Goal: Task Accomplishment & Management: Complete application form

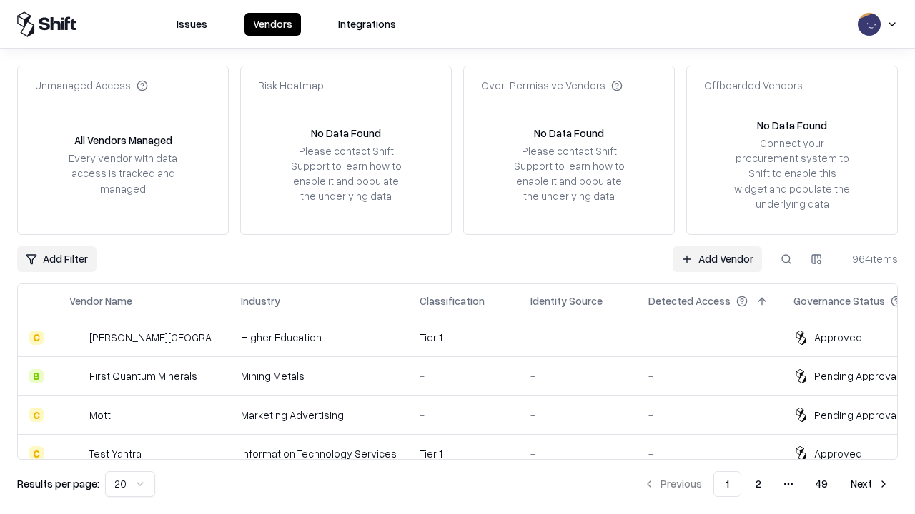
click at [717, 259] on link "Add Vendor" at bounding box center [716, 260] width 89 height 26
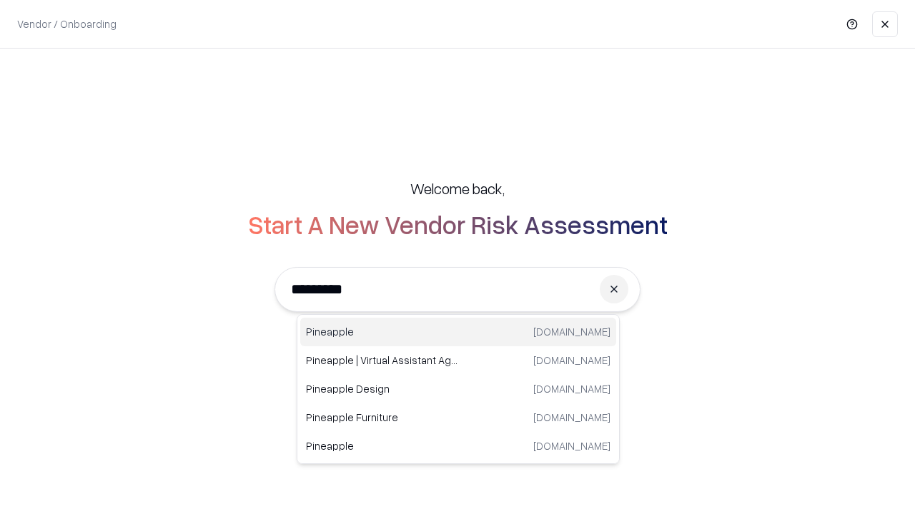
click at [458, 332] on div "Pineapple [DOMAIN_NAME]" at bounding box center [458, 332] width 316 height 29
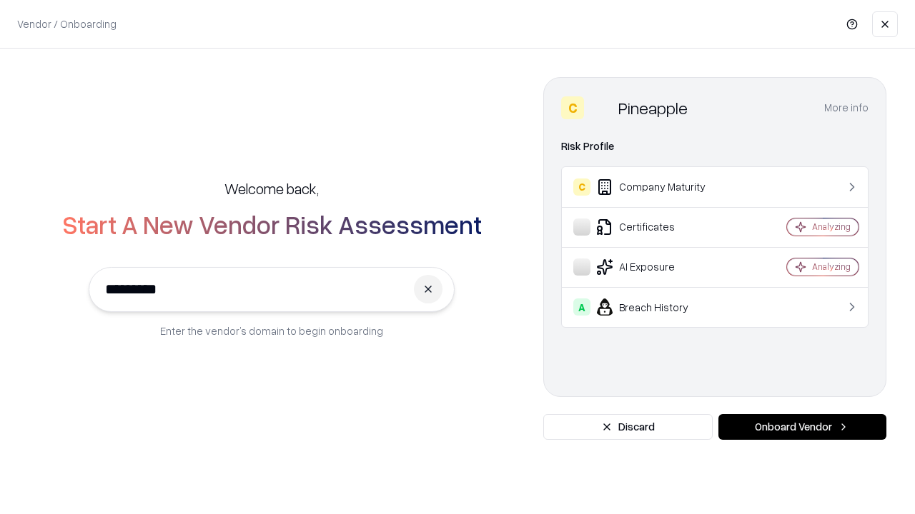
type input "*********"
click at [802, 427] on button "Onboard Vendor" at bounding box center [802, 427] width 168 height 26
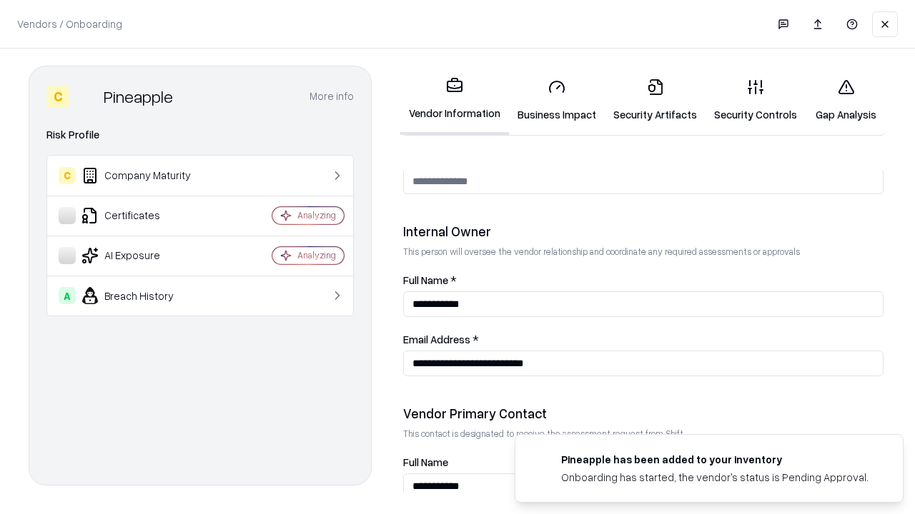
scroll to position [740, 0]
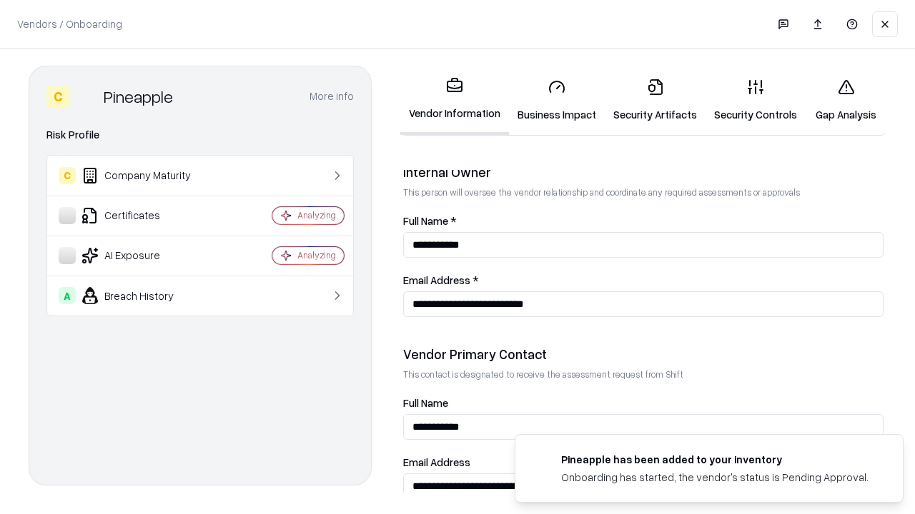
click at [654, 100] on link "Security Artifacts" at bounding box center [654, 100] width 101 height 66
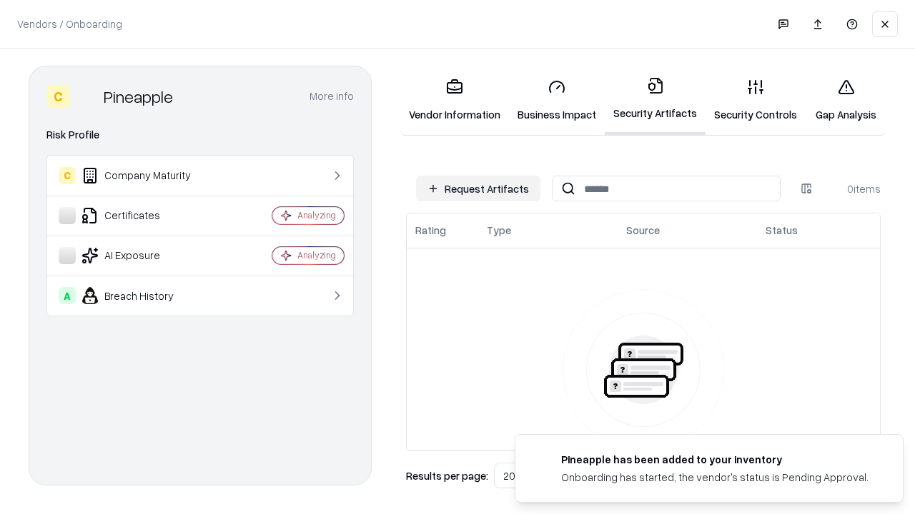
click at [478, 189] on button "Request Artifacts" at bounding box center [478, 189] width 124 height 26
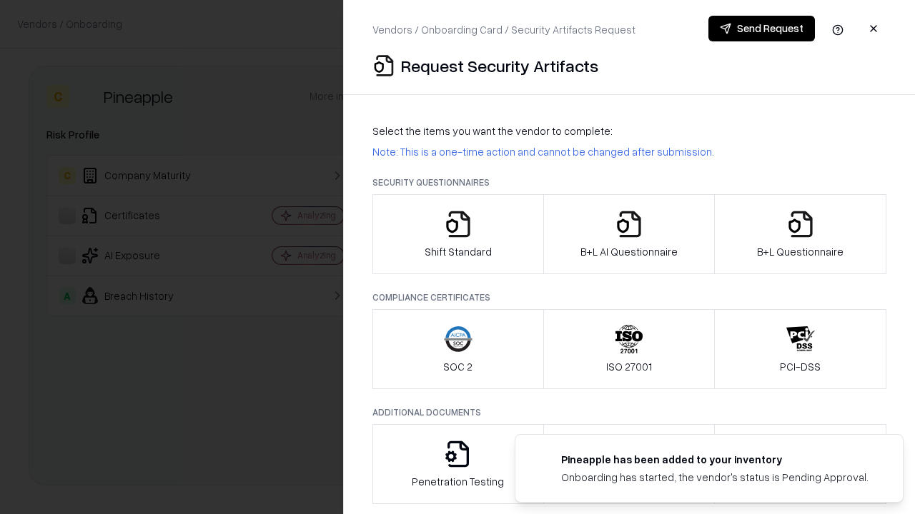
click at [800, 234] on icon "button" at bounding box center [800, 224] width 29 height 29
click at [628, 234] on icon "button" at bounding box center [628, 224] width 29 height 29
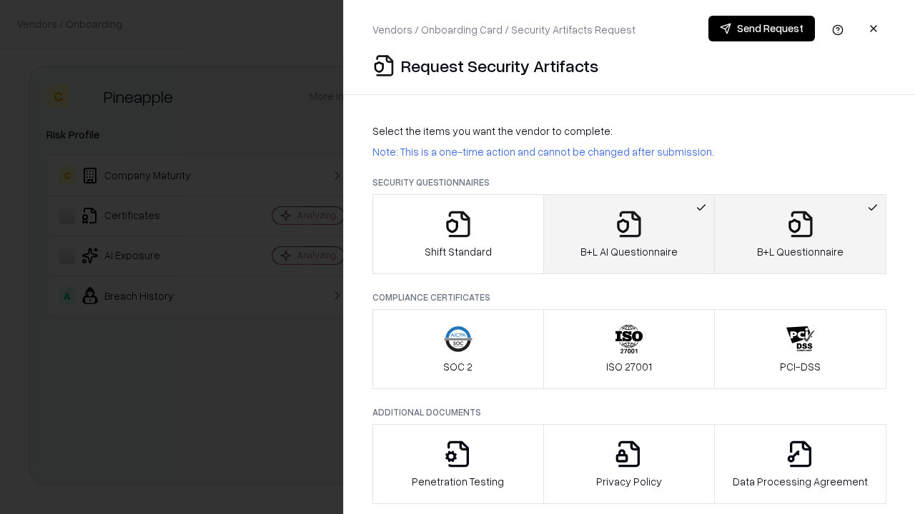
click at [761, 29] on button "Send Request" at bounding box center [761, 29] width 106 height 26
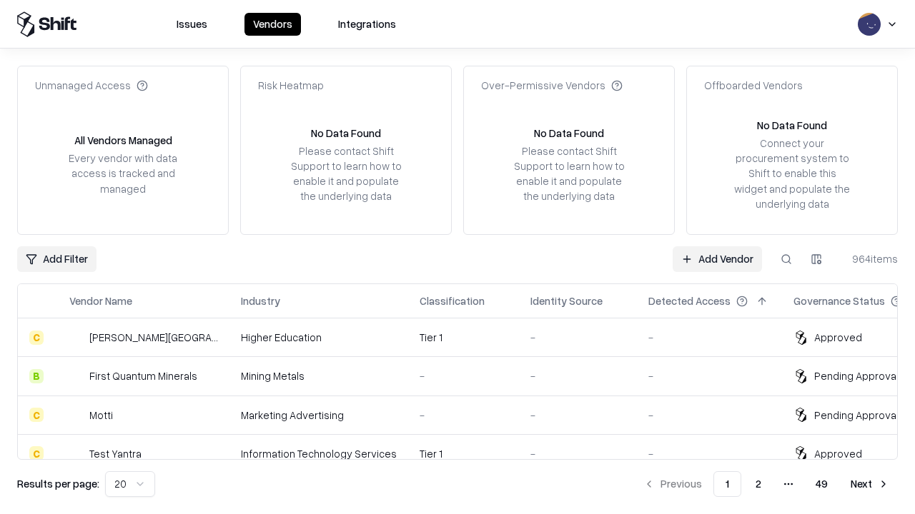
click at [717, 259] on link "Add Vendor" at bounding box center [716, 260] width 89 height 26
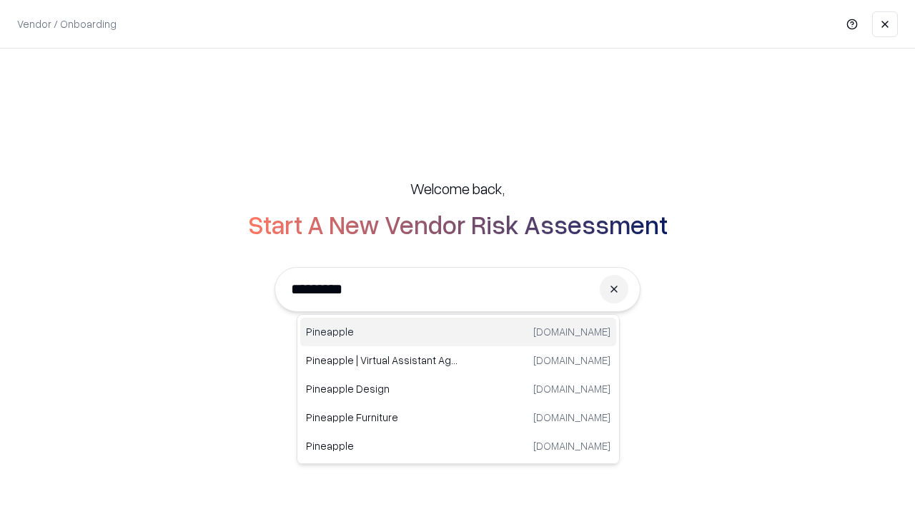
click at [458, 332] on div "Pineapple [DOMAIN_NAME]" at bounding box center [458, 332] width 316 height 29
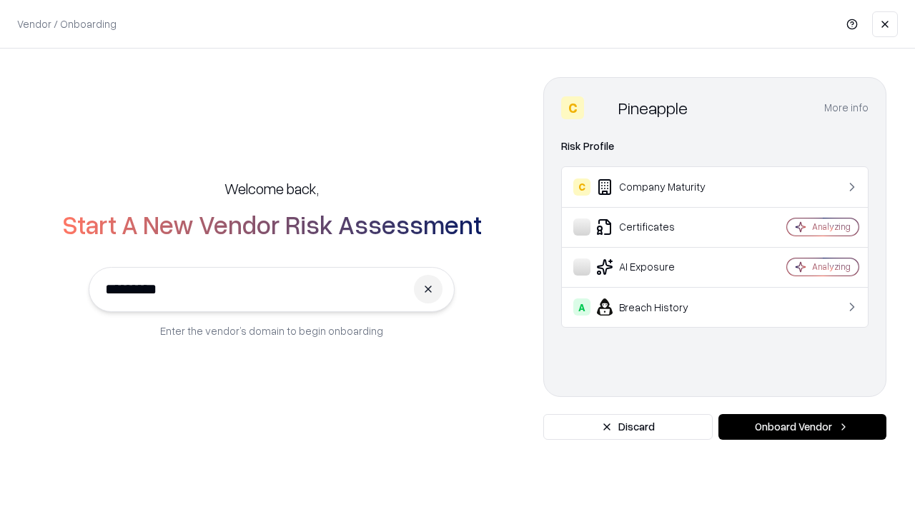
type input "*********"
click at [802, 427] on button "Onboard Vendor" at bounding box center [802, 427] width 168 height 26
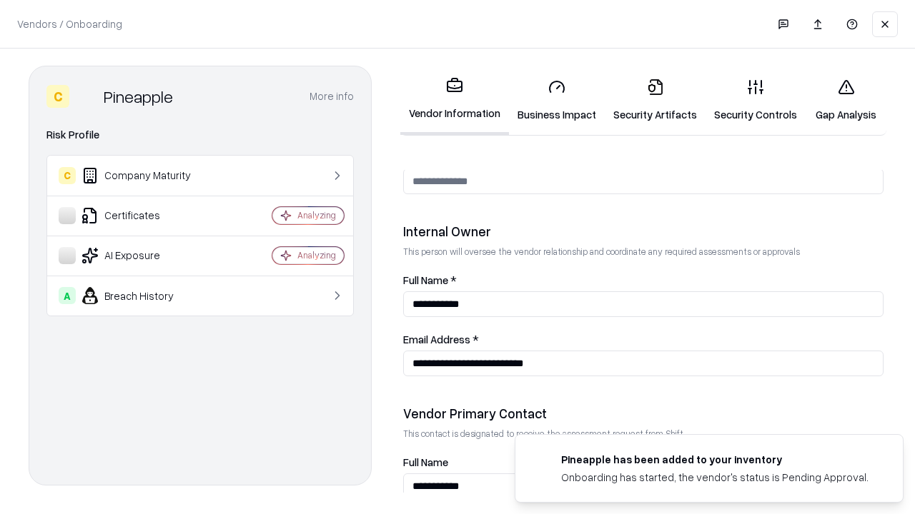
scroll to position [740, 0]
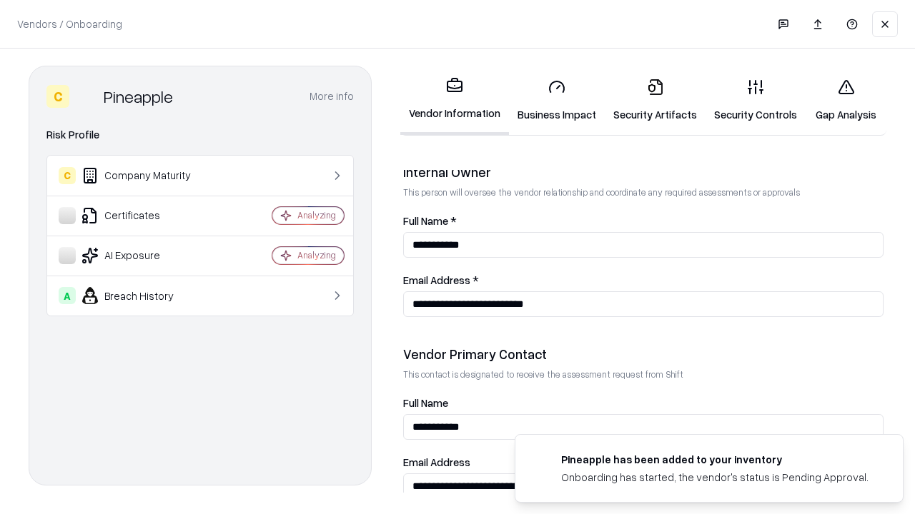
click at [845, 100] on link "Gap Analysis" at bounding box center [845, 100] width 81 height 66
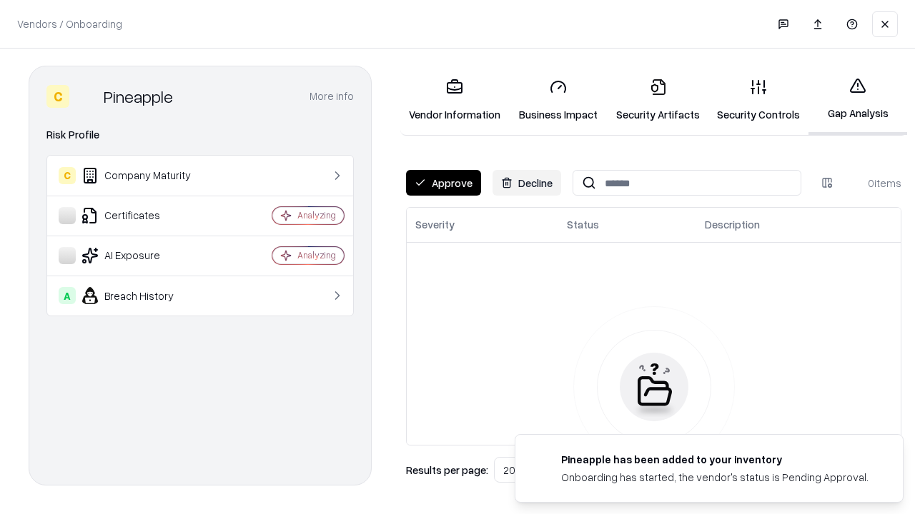
click at [443, 183] on button "Approve" at bounding box center [443, 183] width 75 height 26
